Goal: Task Accomplishment & Management: Complete application form

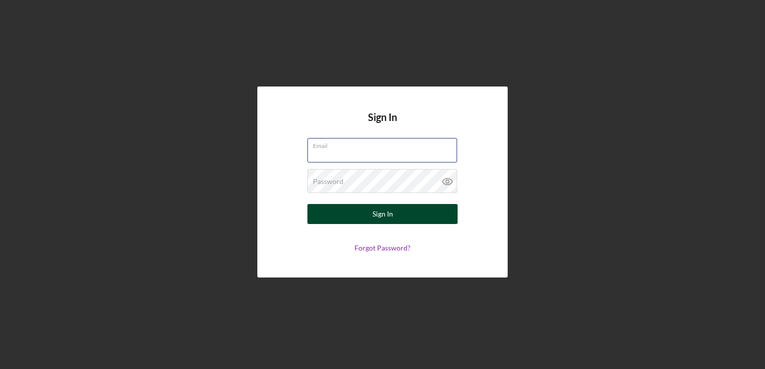
type input "[PERSON_NAME][EMAIL_ADDRESS][DOMAIN_NAME]"
click at [374, 216] on div "Sign In" at bounding box center [382, 214] width 21 height 20
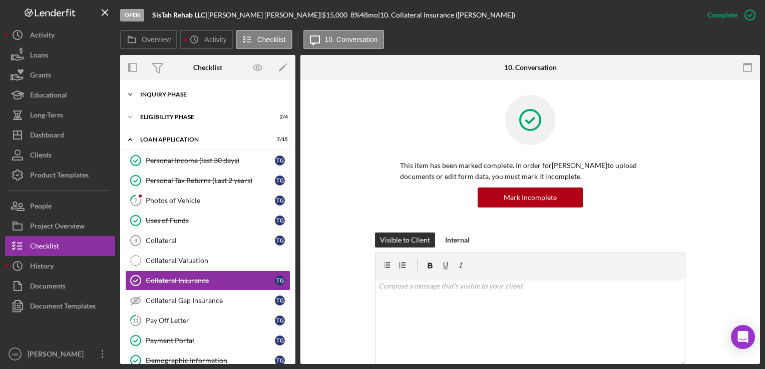
scroll to position [57, 0]
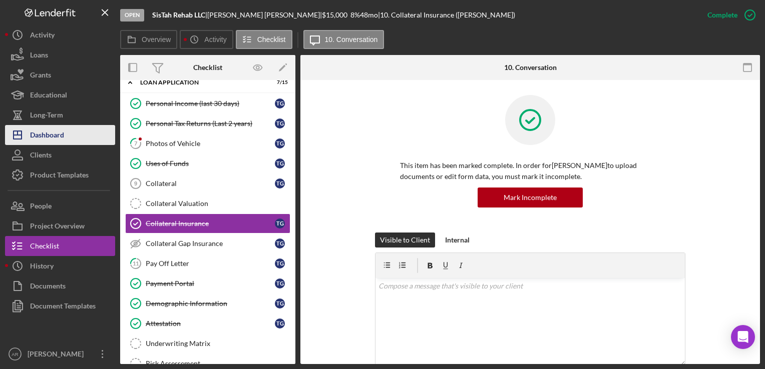
click at [50, 140] on div "Dashboard" at bounding box center [47, 136] width 34 height 23
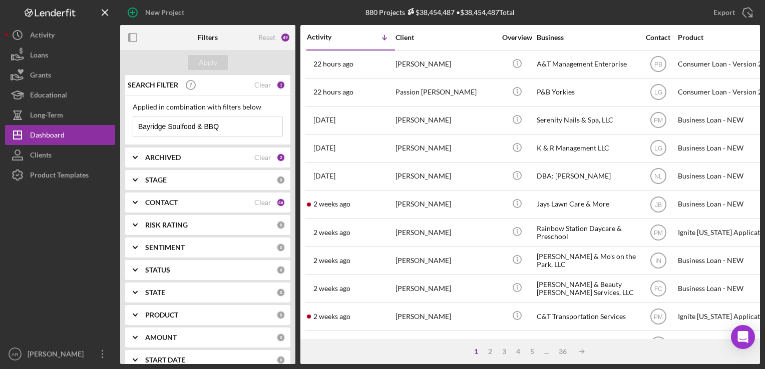
drag, startPoint x: 224, startPoint y: 129, endPoint x: 122, endPoint y: 136, distance: 102.8
click at [122, 136] on div "SEARCH FILTER Clear 1 Applied in combination with filters below Bayridge Soulfo…" at bounding box center [207, 219] width 175 height 289
paste input "[PERSON_NAME]"
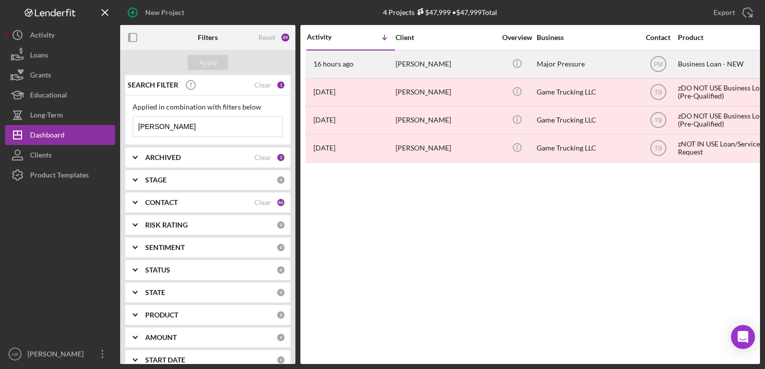
type input "[PERSON_NAME]"
click at [428, 62] on div "[PERSON_NAME]" at bounding box center [445, 64] width 100 height 27
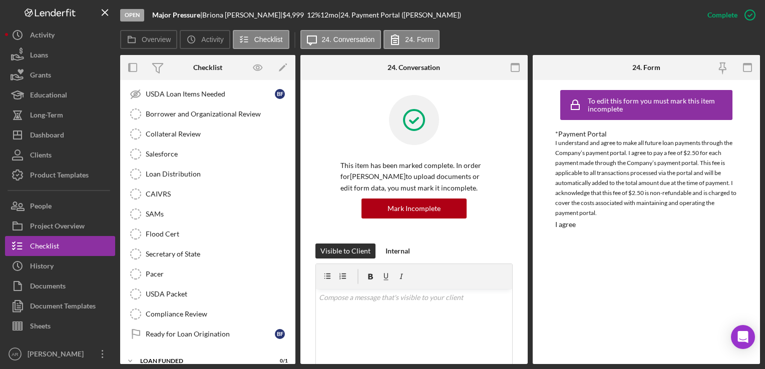
scroll to position [240, 0]
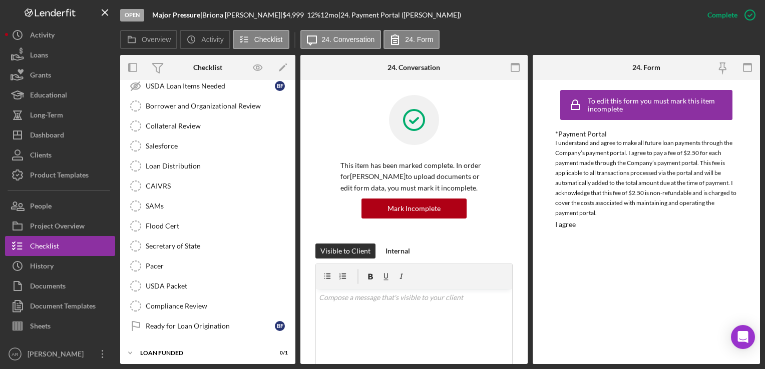
drag, startPoint x: 292, startPoint y: 317, endPoint x: 294, endPoint y: 263, distance: 53.6
click at [294, 263] on div "Icon/Expander INQUIRY INFORMATION 6 / 11 Icon/Expander ELIGIBILITY 1 / 4 Icon/E…" at bounding box center [207, 222] width 175 height 284
drag, startPoint x: 291, startPoint y: 264, endPoint x: 291, endPoint y: 215, distance: 49.6
click at [291, 215] on div "Collateral Insurance Collateral Insurance B F SBA 912 Form (for SBA Micro-Loan …" at bounding box center [207, 148] width 175 height 385
drag, startPoint x: 292, startPoint y: 228, endPoint x: 298, endPoint y: 157, distance: 71.3
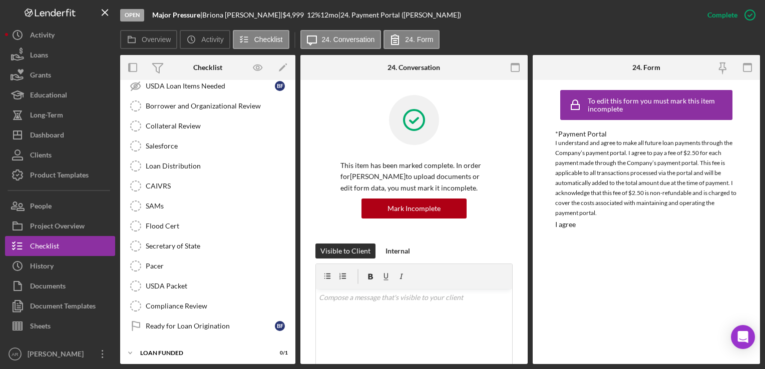
click at [298, 157] on div "Overview Internal Workflow Stage Open Icon/Dropdown Arrow Archive (can unarchiv…" at bounding box center [440, 209] width 640 height 309
drag, startPoint x: 291, startPoint y: 225, endPoint x: 290, endPoint y: 157, distance: 68.1
click at [290, 157] on div "Collateral Insurance Collateral Insurance B F SBA 912 Form (for SBA Micro-Loan …" at bounding box center [207, 148] width 175 height 385
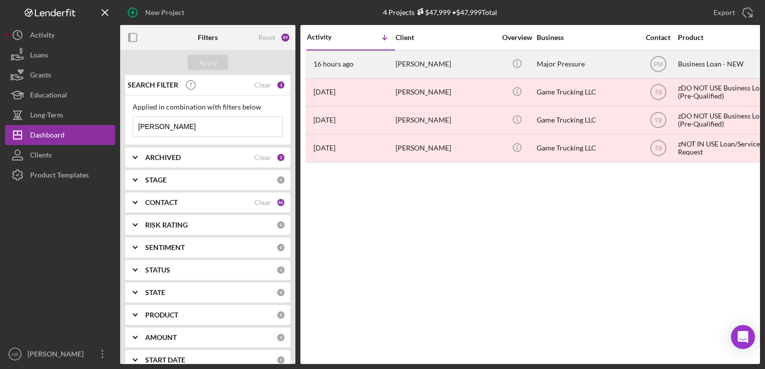
click at [420, 66] on div "[PERSON_NAME]" at bounding box center [445, 64] width 100 height 27
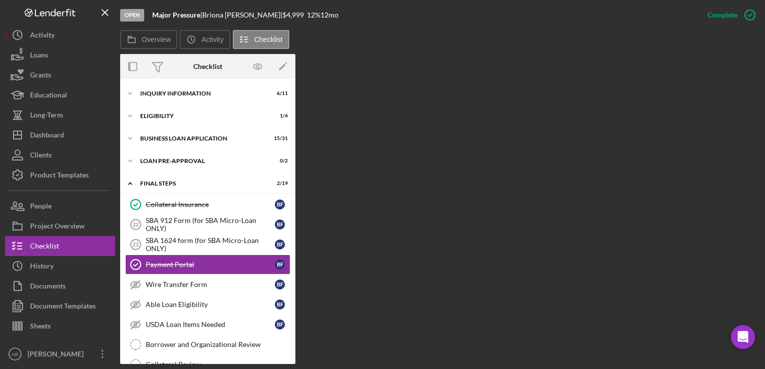
scroll to position [42, 0]
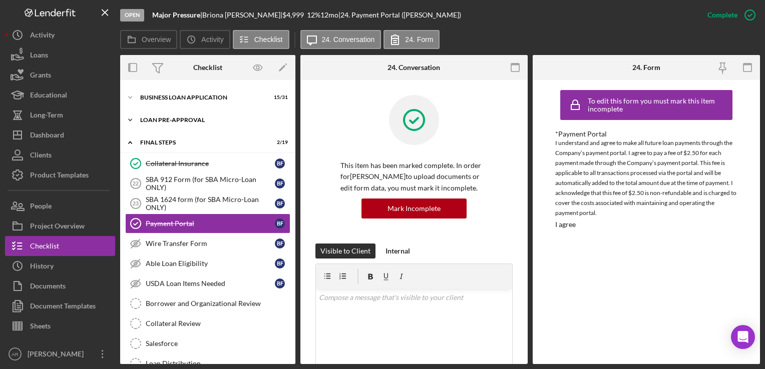
click at [126, 119] on icon "Icon/Expander" at bounding box center [130, 120] width 20 height 20
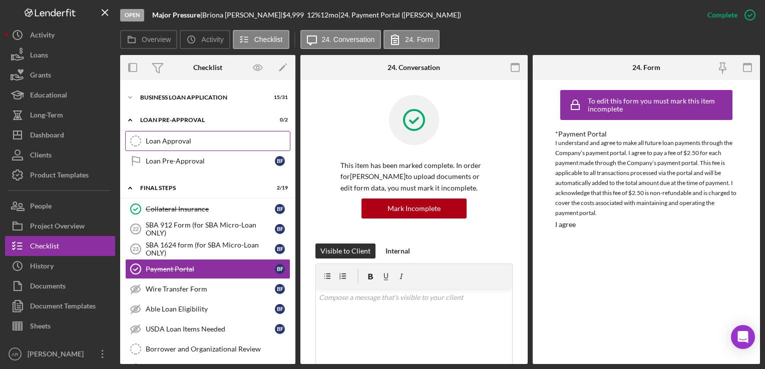
click at [173, 139] on div "Loan Approval" at bounding box center [218, 141] width 144 height 8
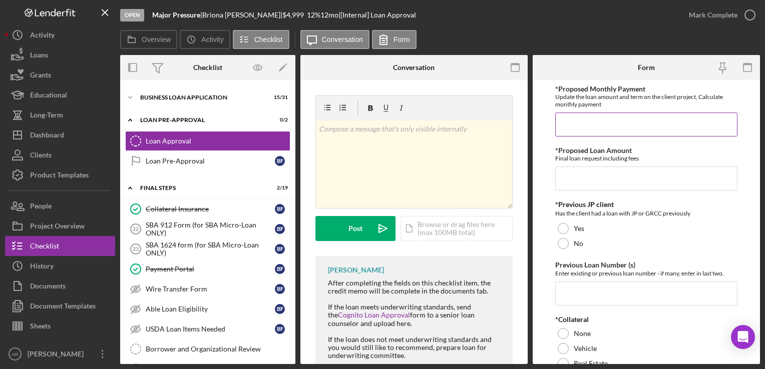
click at [597, 125] on input "*Proposed Monthly Payment" at bounding box center [646, 125] width 182 height 24
click at [579, 177] on input "*Proposed Loan Amount" at bounding box center [646, 179] width 182 height 24
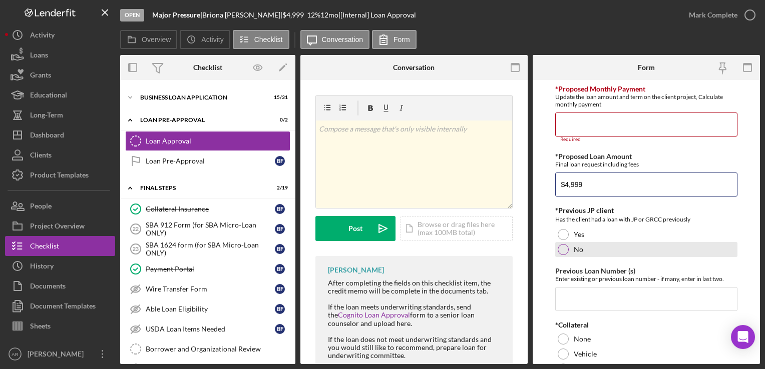
type input "$4,999"
click at [563, 250] on div at bounding box center [563, 249] width 11 height 11
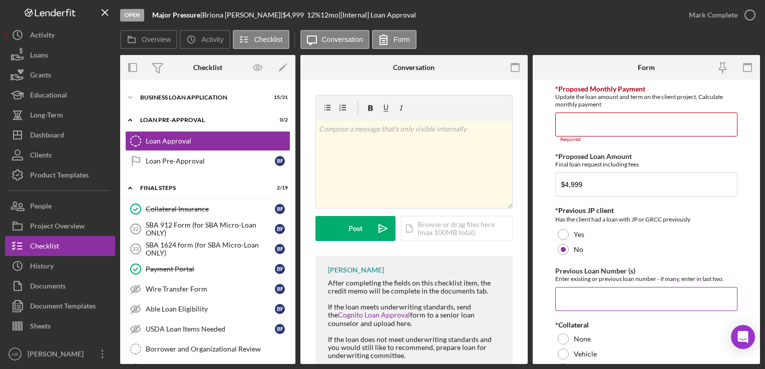
click at [573, 291] on input "Previous Loan Number (s)" at bounding box center [646, 299] width 182 height 24
type input "n/a"
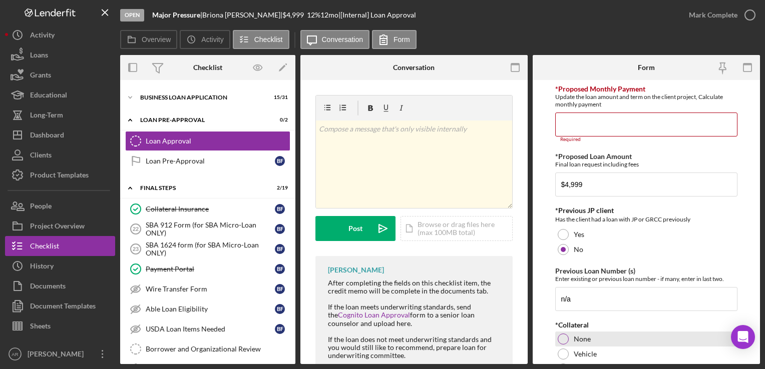
click at [565, 337] on div at bounding box center [563, 339] width 11 height 11
click at [582, 124] on input "*Proposed Monthly Payment" at bounding box center [646, 125] width 182 height 24
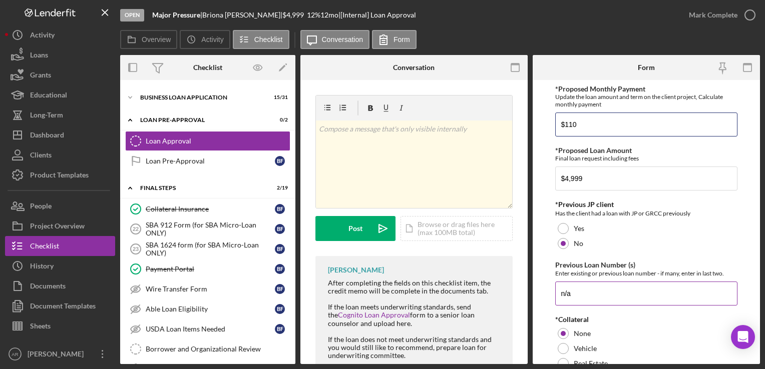
type input "$110"
click at [586, 273] on div "Enter existing or previous loan number - if many, enter in last two." at bounding box center [646, 274] width 182 height 8
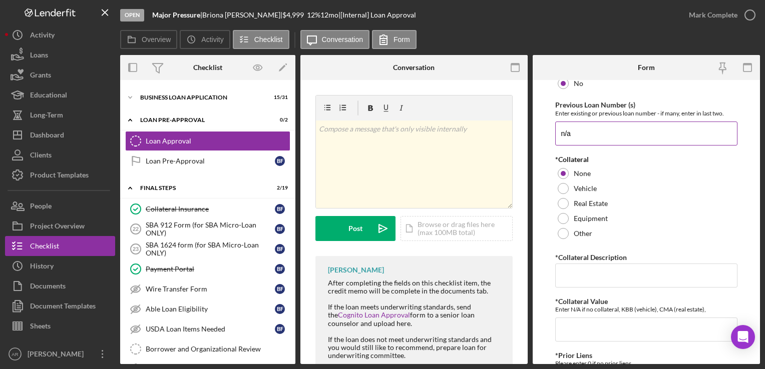
scroll to position [180, 0]
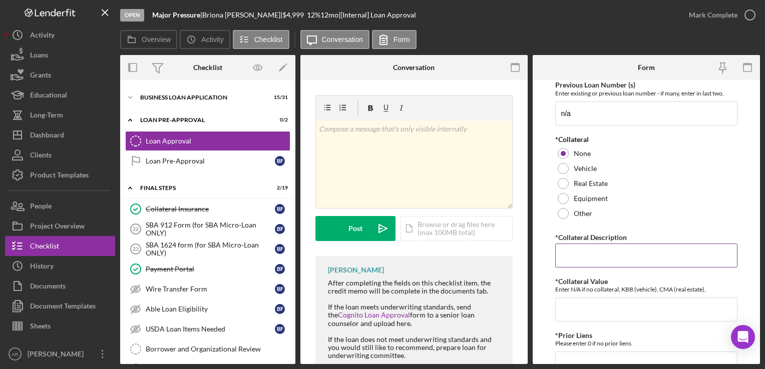
click at [576, 258] on input "*Collateral Description" at bounding box center [646, 256] width 182 height 24
type input "unsecured"
click at [567, 310] on input "*Collateral Value" at bounding box center [646, 310] width 182 height 24
click at [614, 288] on div "Enter N/A if no collateral, KBB (vehicle), CMA (real estate)," at bounding box center [646, 290] width 182 height 8
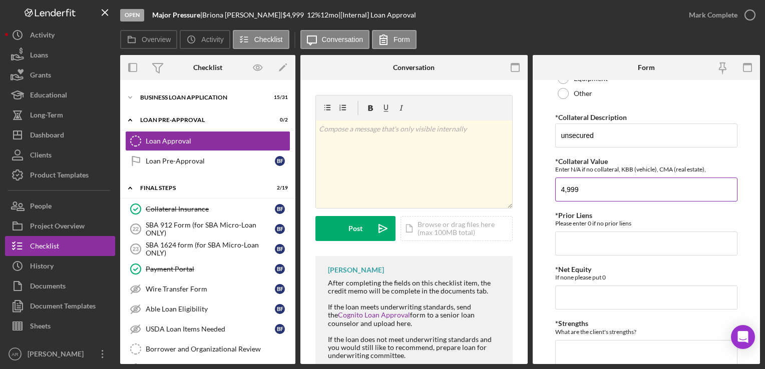
scroll to position [320, 0]
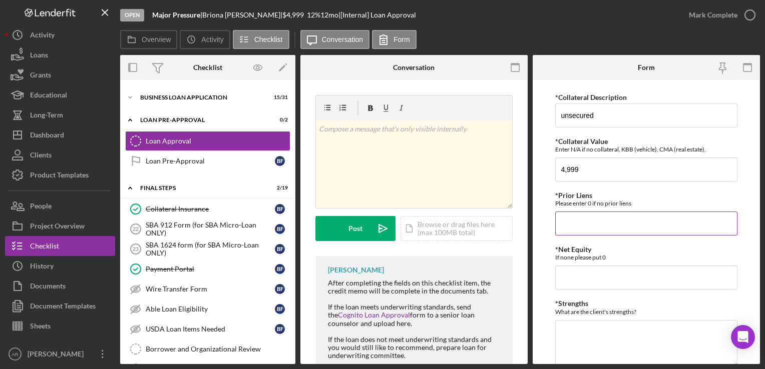
click at [574, 217] on input "*Prior Liens" at bounding box center [646, 224] width 182 height 24
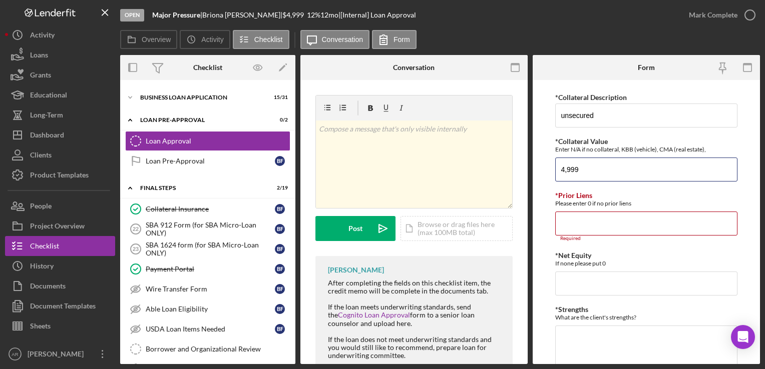
drag, startPoint x: 581, startPoint y: 171, endPoint x: 542, endPoint y: 177, distance: 39.5
click at [542, 177] on form "*Proposed Monthly Payment Update the loan amount and term on the client project…" at bounding box center [646, 222] width 227 height 284
type input "0"
click at [559, 217] on input "*Prior Liens" at bounding box center [646, 224] width 182 height 24
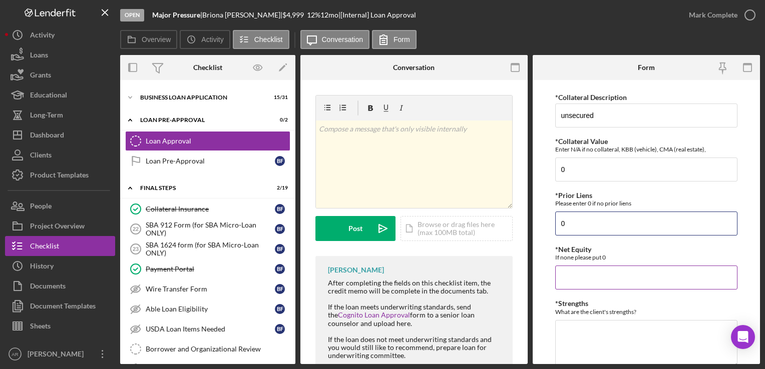
type input "0"
click at [567, 275] on input "*Net Equity" at bounding box center [646, 278] width 182 height 24
type input "0"
click at [579, 352] on textarea "*Strengths" at bounding box center [646, 344] width 182 height 48
click at [573, 338] on textarea "*Strengths" at bounding box center [646, 344] width 182 height 48
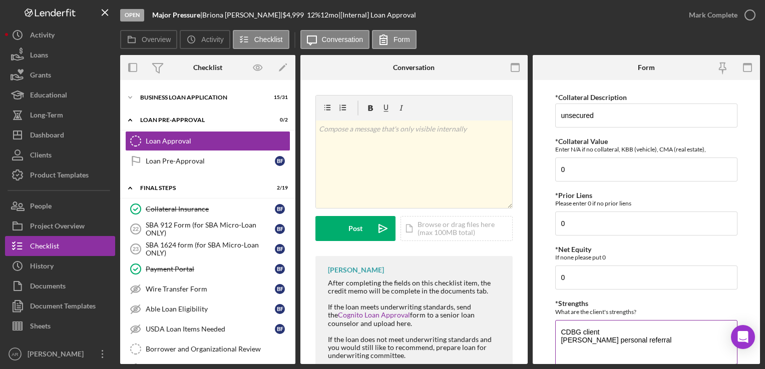
click at [579, 310] on div "What are the client's strengths?" at bounding box center [646, 312] width 182 height 8
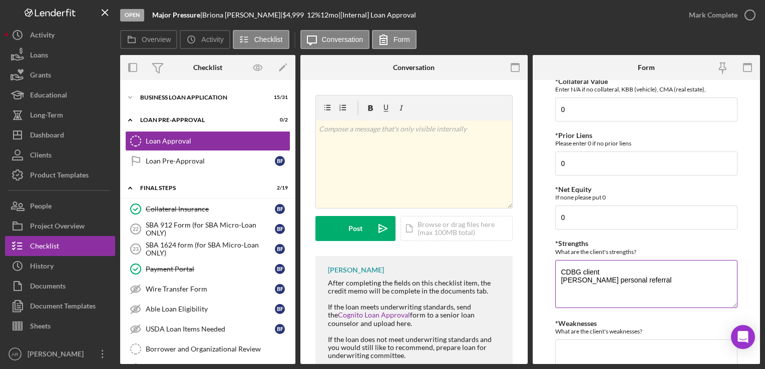
scroll to position [420, 0]
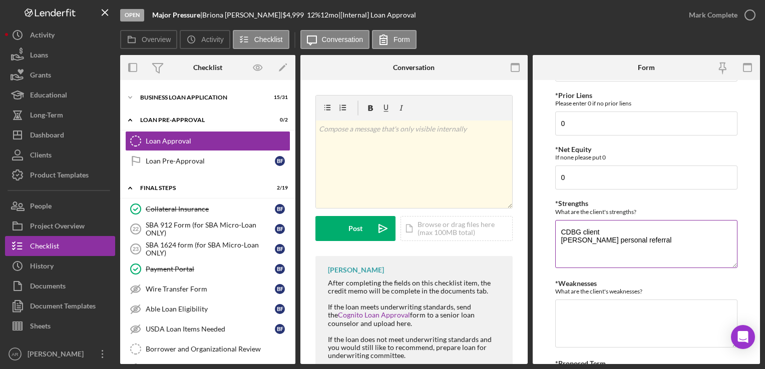
click at [682, 241] on textarea "CDBG client [PERSON_NAME] personal referral" at bounding box center [646, 244] width 182 height 48
type textarea "CDBG client [PERSON_NAME] personal referral and she will assist w/follow up if …"
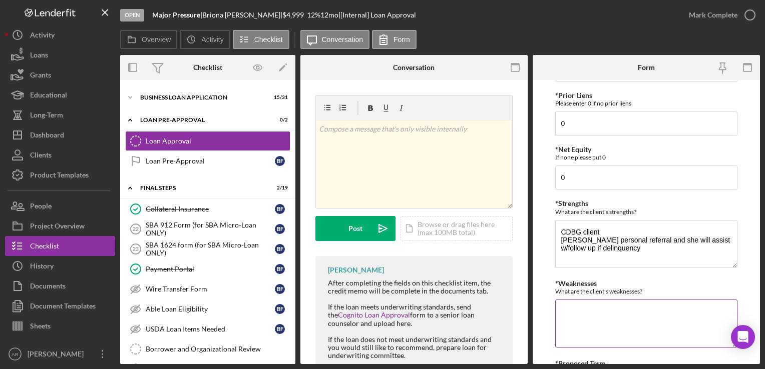
click at [584, 317] on textarea "*Weaknesses" at bounding box center [646, 324] width 182 height 48
type textarea "scores (-20) on the matrix"
click at [572, 290] on div "What are the client's weaknesses?" at bounding box center [646, 292] width 182 height 8
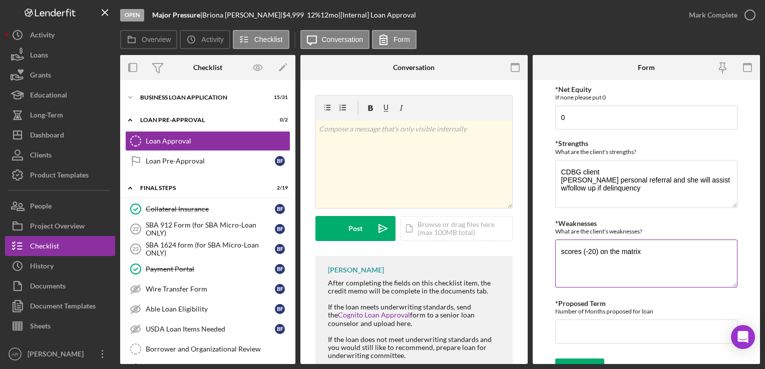
scroll to position [494, 0]
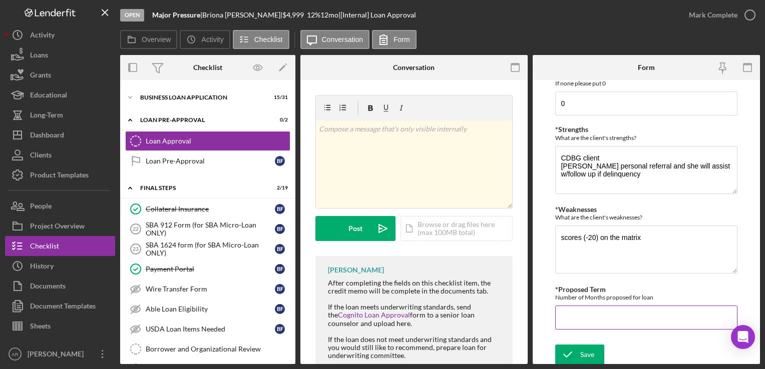
click at [573, 314] on input "*Proposed Term" at bounding box center [646, 318] width 182 height 24
type input "60"
click at [576, 352] on icon "submit" at bounding box center [567, 354] width 25 height 25
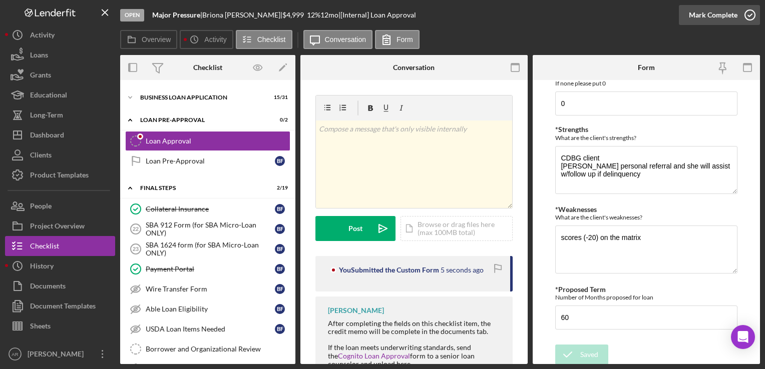
click at [751, 15] on polyline "button" at bounding box center [750, 15] width 4 height 3
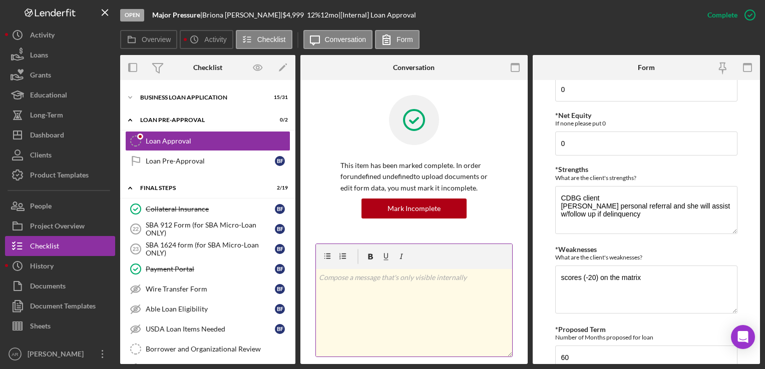
scroll to position [535, 0]
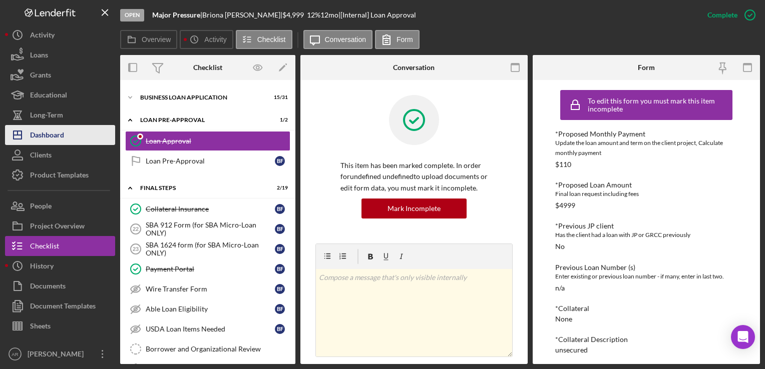
drag, startPoint x: 42, startPoint y: 133, endPoint x: 48, endPoint y: 138, distance: 7.4
click at [42, 133] on div "Dashboard" at bounding box center [47, 136] width 34 height 23
